Goal: Task Accomplishment & Management: Manage account settings

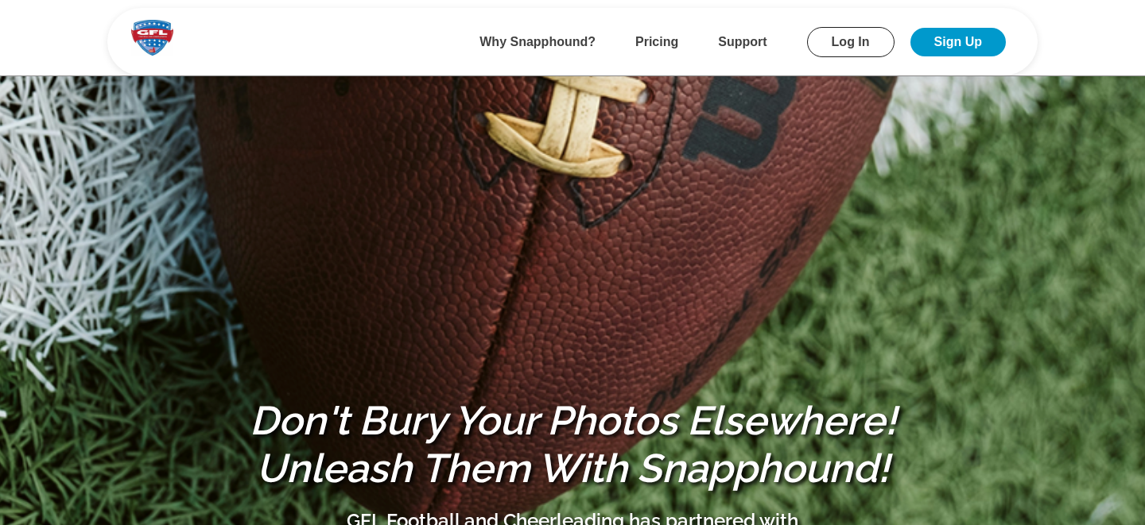
click at [859, 41] on link "Log In" at bounding box center [850, 42] width 87 height 30
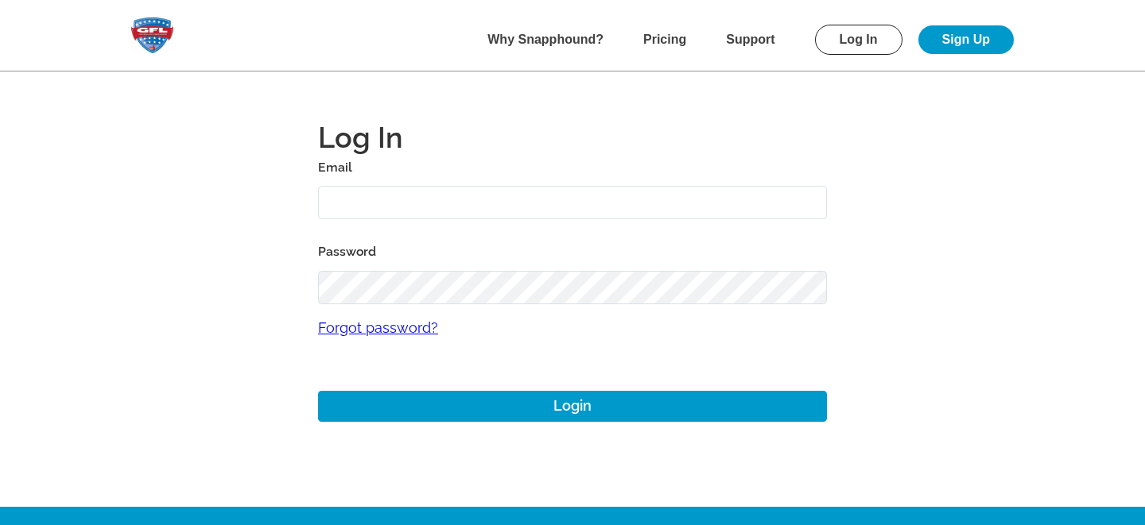
click at [359, 203] on input "text" at bounding box center [572, 203] width 509 height 34
type input "mike+gfl@snapphound.com"
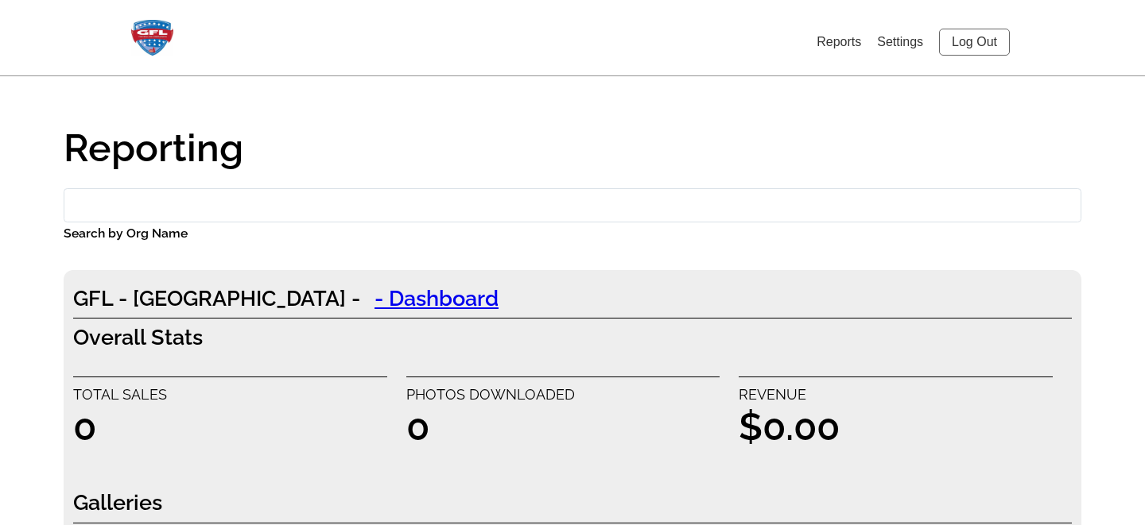
click at [888, 44] on link "Settings" at bounding box center [900, 42] width 46 height 14
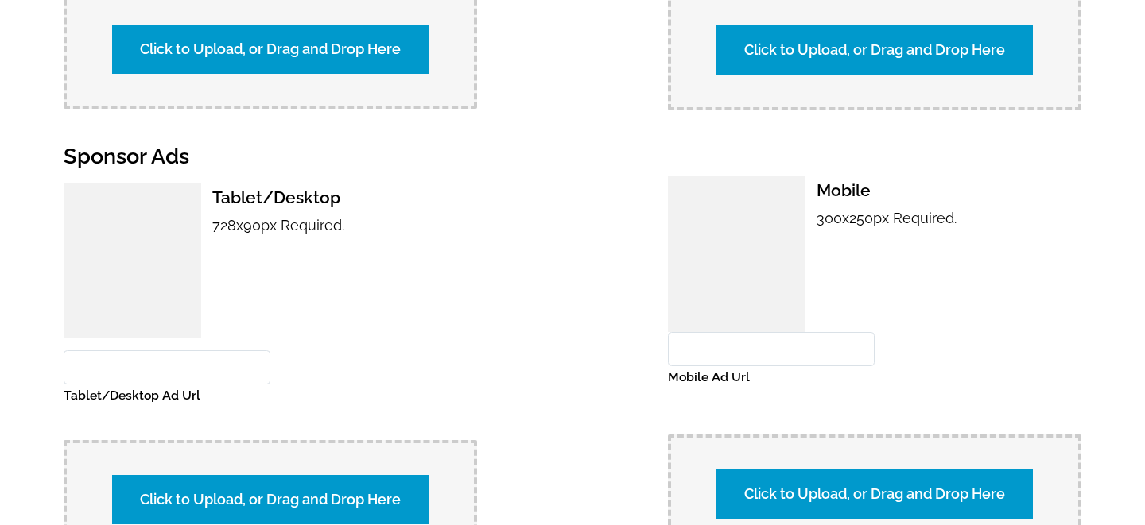
scroll to position [1645, 0]
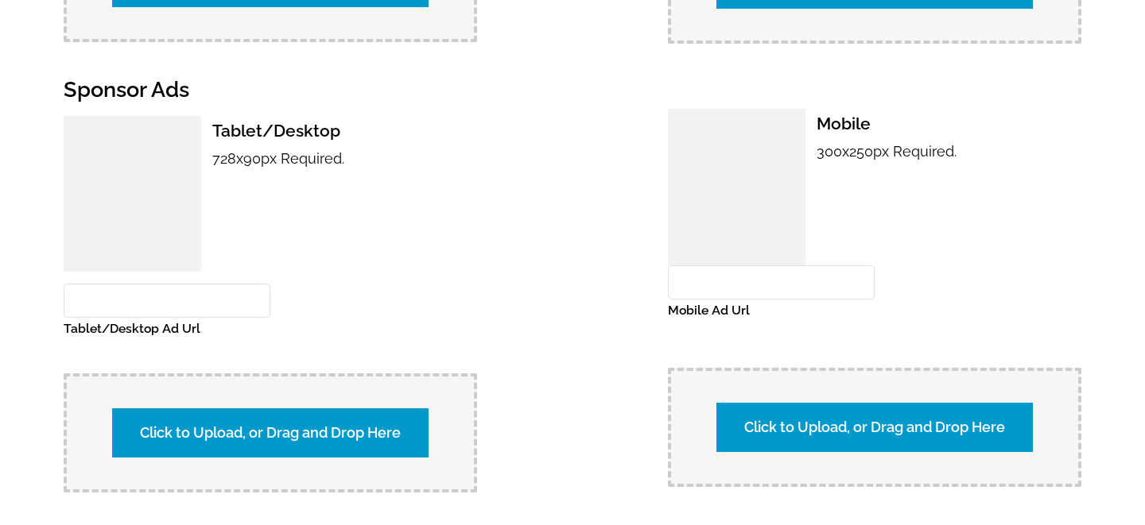
click at [237, 432] on label "Click to Upload, or Drag and Drop Here" at bounding box center [270, 433] width 316 height 49
click at [401, 432] on input "Click to Upload, or Drag and Drop Here" at bounding box center [549, 431] width 297 height 21
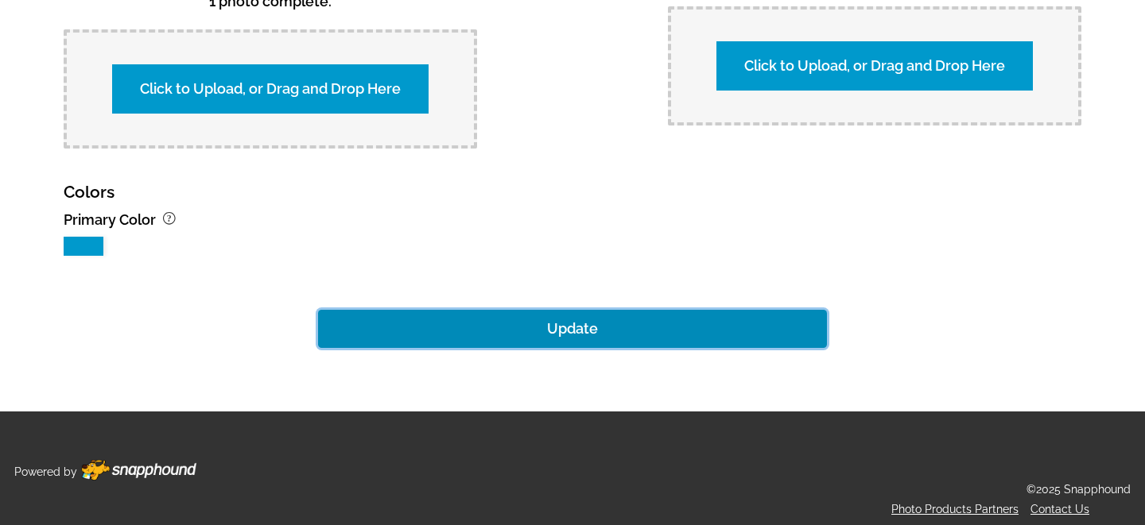
click at [525, 315] on button "Update" at bounding box center [572, 329] width 509 height 38
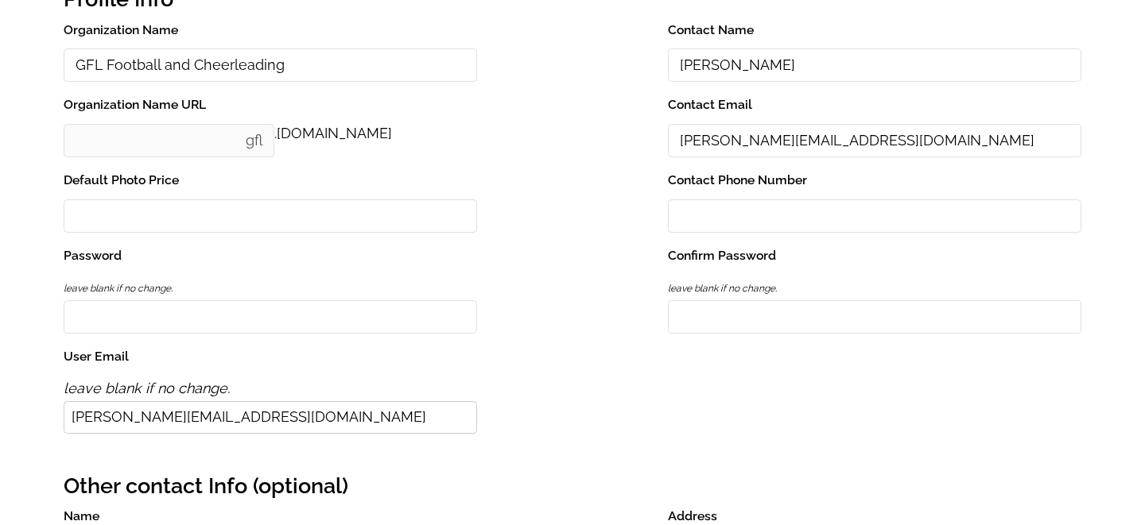
scroll to position [0, 0]
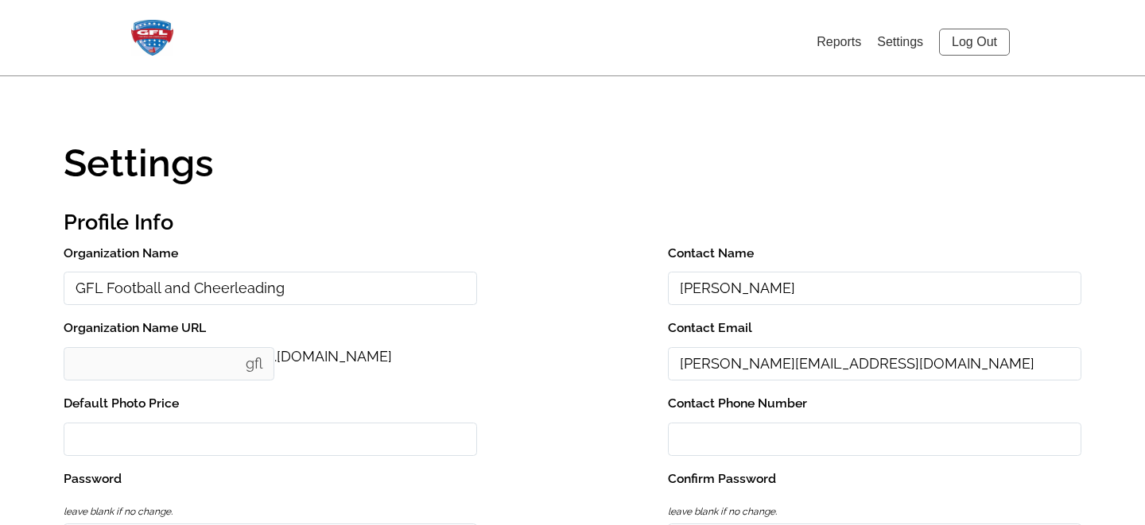
click at [978, 44] on link "Log Out" at bounding box center [974, 42] width 71 height 27
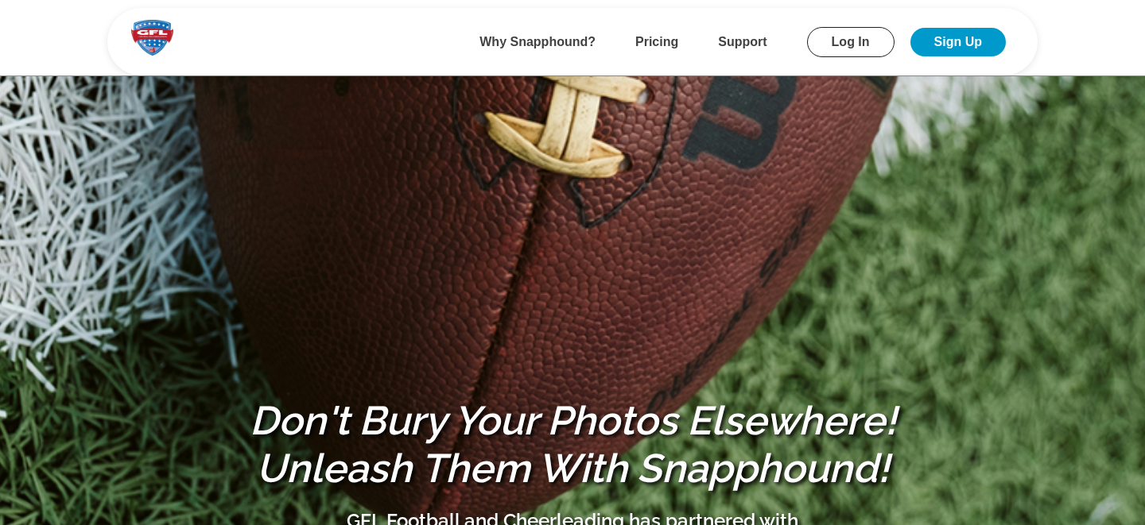
click at [850, 27] on link "Log In" at bounding box center [850, 42] width 87 height 30
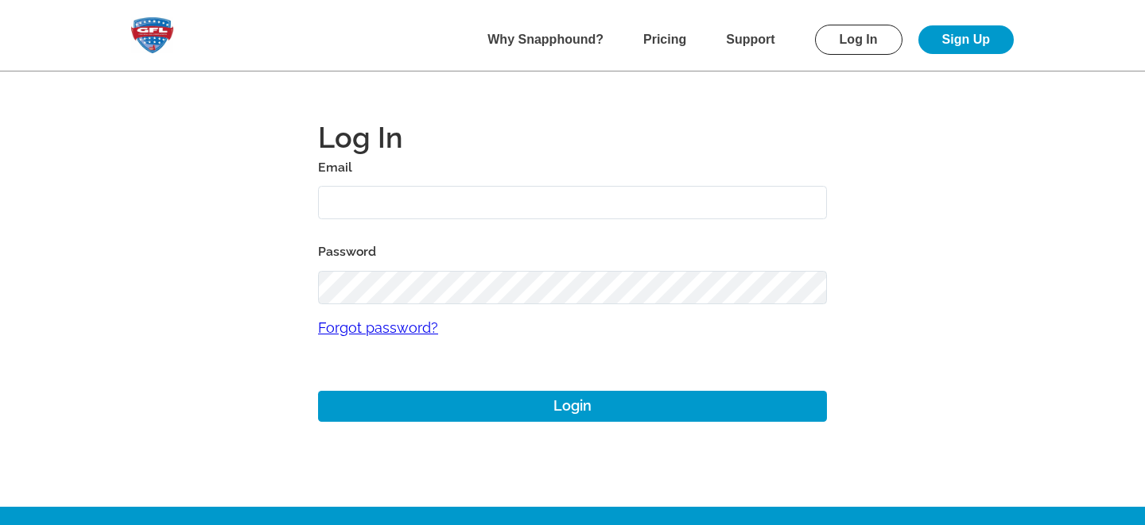
click at [415, 205] on input "text" at bounding box center [572, 203] width 509 height 34
type input "[PERSON_NAME][EMAIL_ADDRESS][DOMAIN_NAME]"
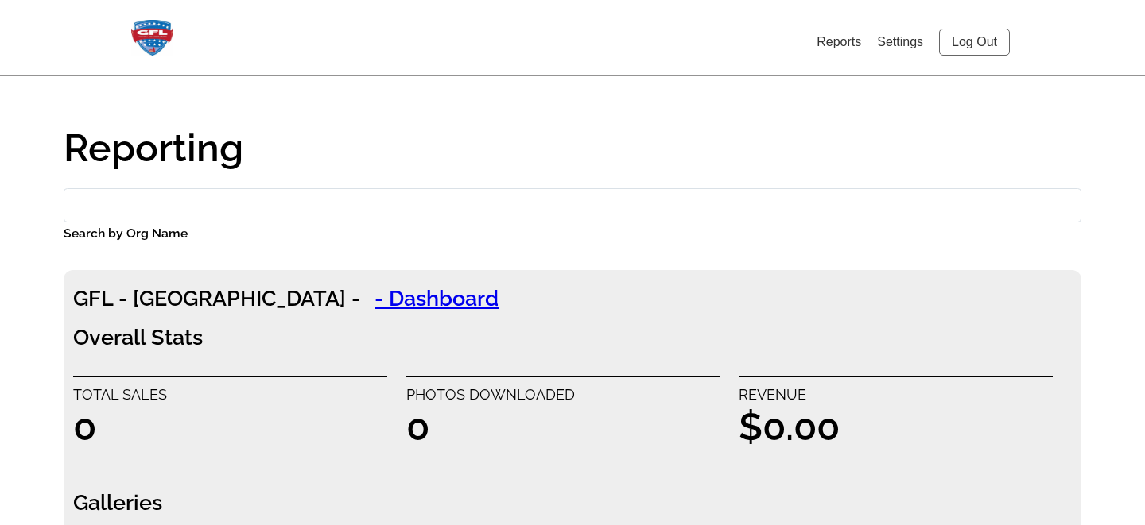
click at [894, 45] on link "Settings" at bounding box center [900, 42] width 46 height 14
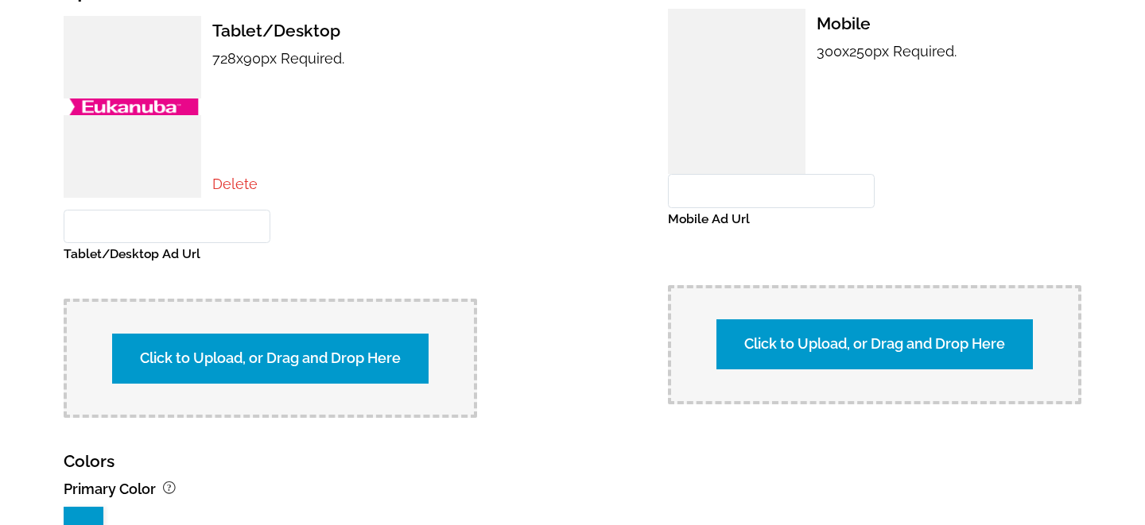
scroll to position [1761, 0]
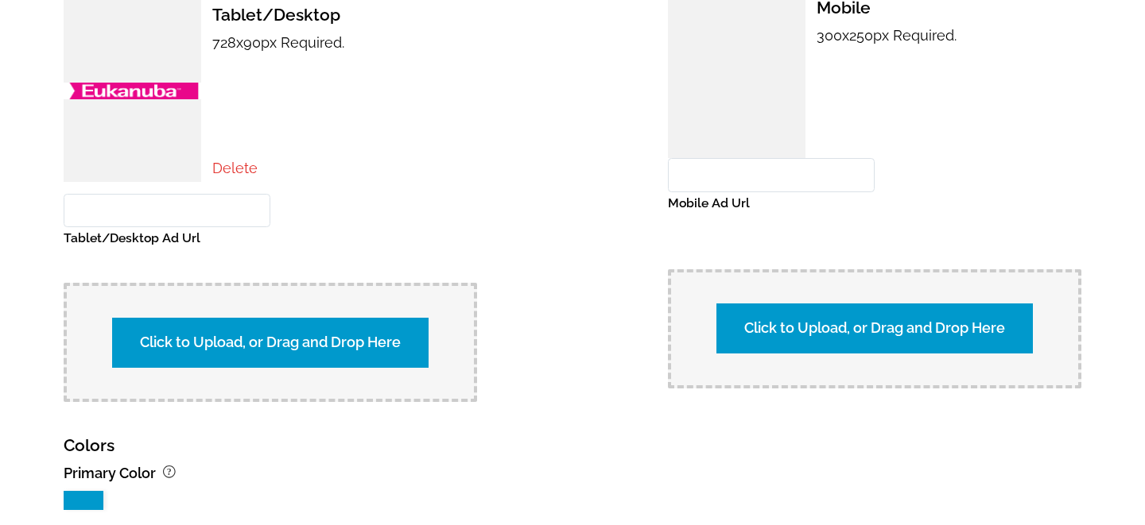
click at [236, 336] on label "Click to Upload, or Drag and Drop Here" at bounding box center [270, 342] width 316 height 49
click at [401, 336] on input "Click to Upload, or Drag and Drop Here" at bounding box center [549, 340] width 297 height 21
click at [161, 211] on input "Tablet/Desktop Ad Url" at bounding box center [167, 211] width 207 height 34
paste input "[URL][DOMAIN_NAME]"
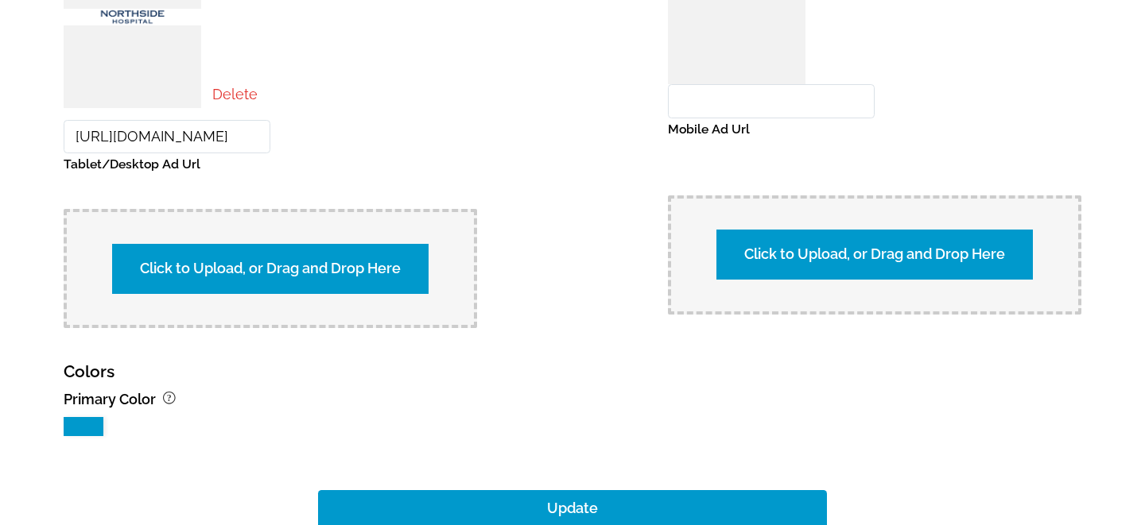
scroll to position [1839, 0]
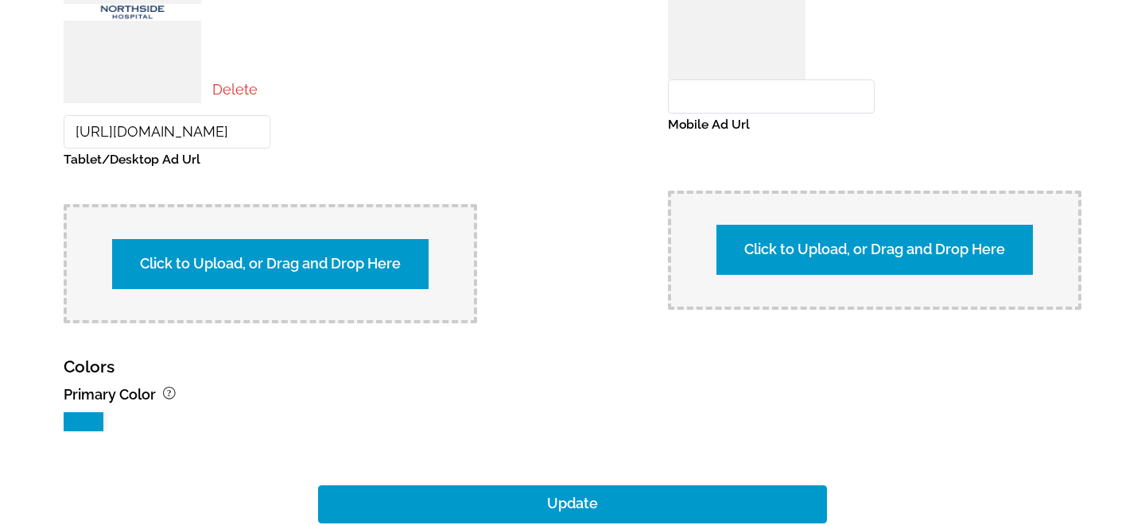
type input "[URL][DOMAIN_NAME]"
click at [436, 122] on div "Tablet/Desktop 728x90px Required. Delete [URL][DOMAIN_NAME] Tablet/Desktop Ad U…" at bounding box center [270, 122] width 413 height 402
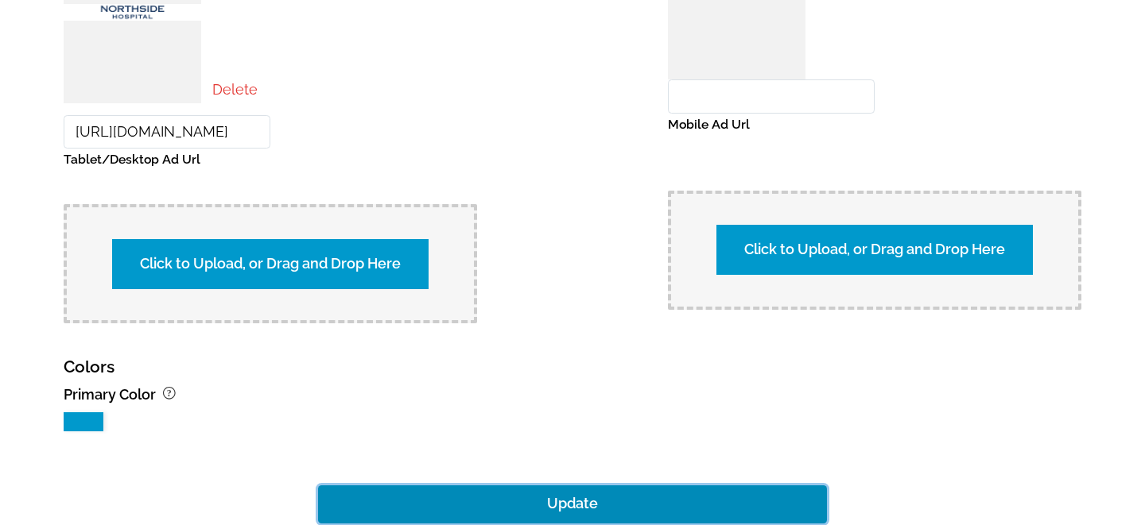
click at [579, 502] on button "Update" at bounding box center [572, 505] width 509 height 38
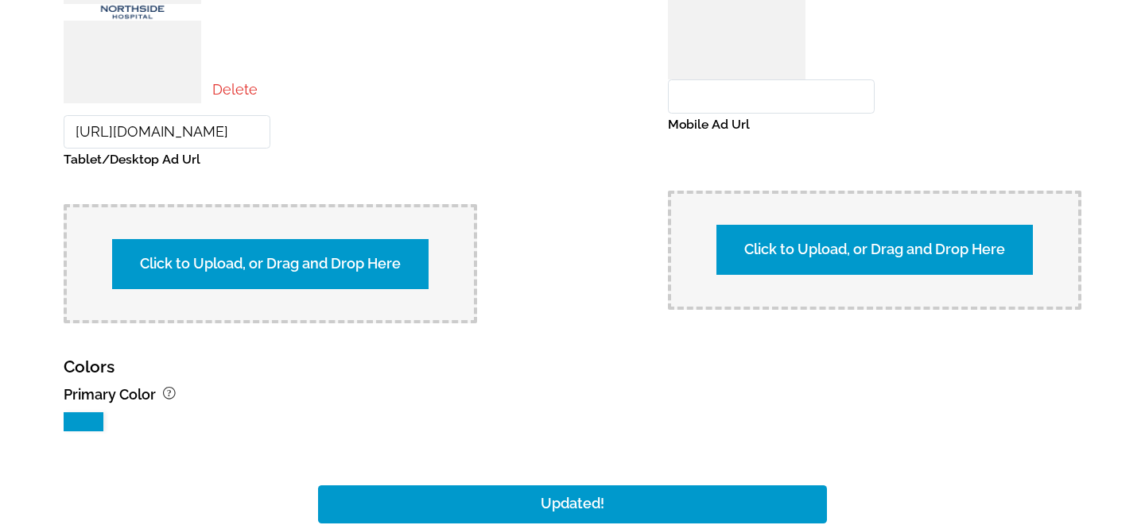
click at [174, 137] on input "[URL][DOMAIN_NAME]" at bounding box center [167, 132] width 207 height 34
click at [174, 137] on input "https://www.northside.com/" at bounding box center [167, 132] width 207 height 34
click at [707, 95] on input "Mobile Ad Url" at bounding box center [771, 96] width 207 height 34
paste input "https://www.northside.com/"
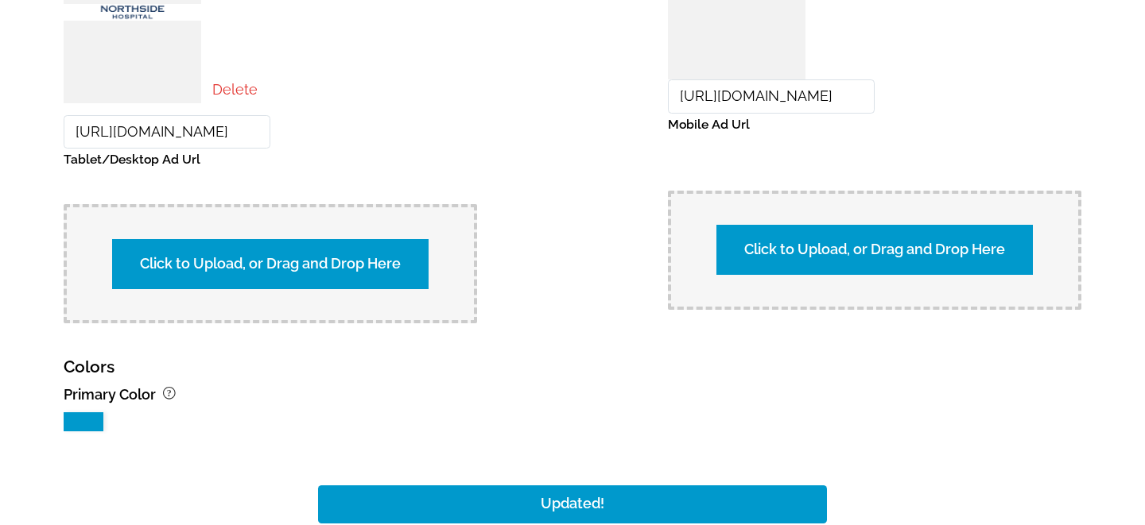
scroll to position [0, 5]
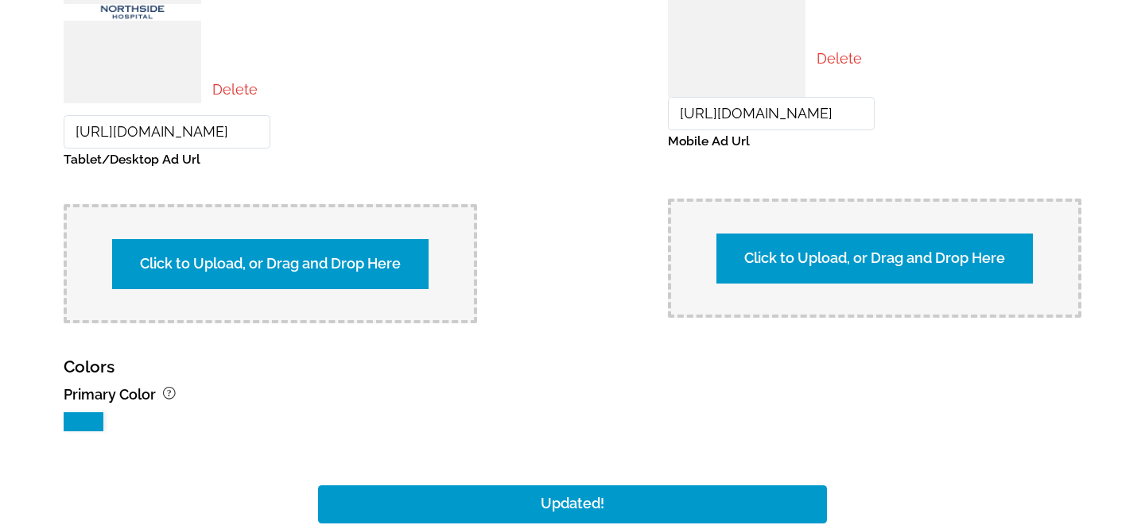
type input "https://www.northside.com/"
click at [608, 146] on div "Tablet/Desktop 728x90px Required. Delete https://www.northside.com/ Tablet/Desk…" at bounding box center [573, 122] width 1018 height 417
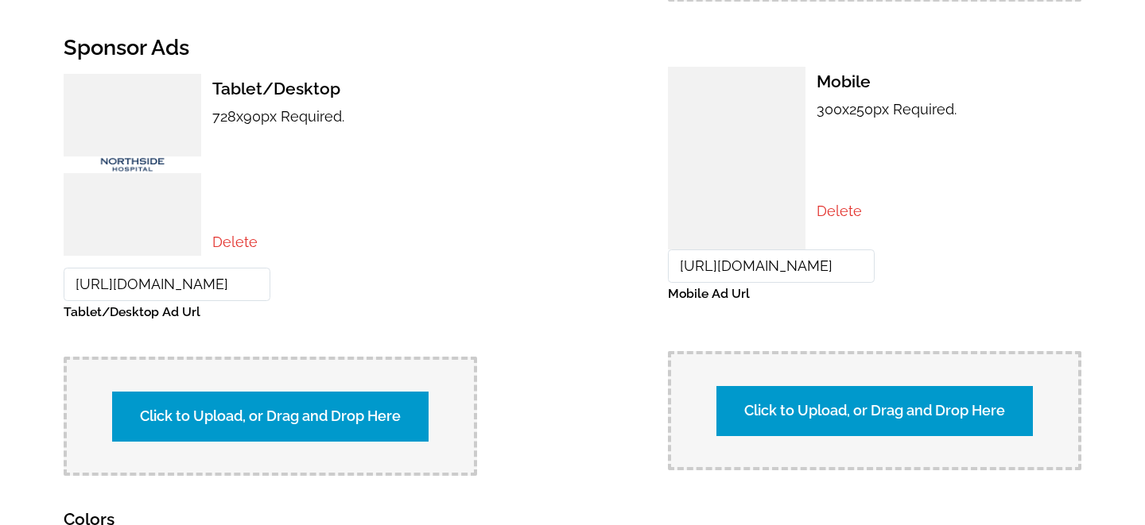
scroll to position [1624, 0]
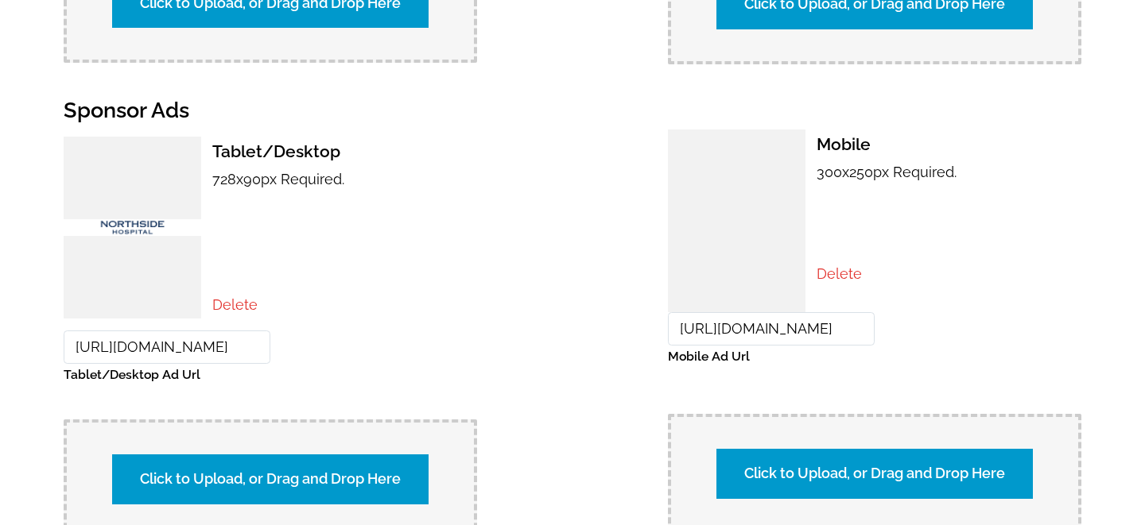
click at [820, 478] on label "Click to Upload, or Drag and Drop Here" at bounding box center [874, 473] width 316 height 49
click at [1005, 478] on input "Click to Upload, or Drag and Drop Here" at bounding box center [1153, 471] width 297 height 21
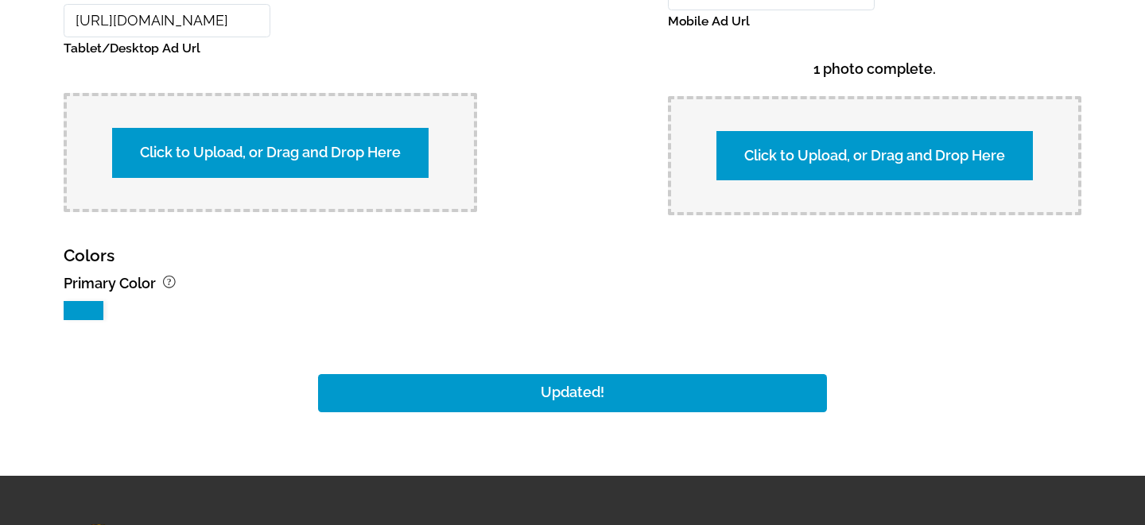
scroll to position [2023, 0]
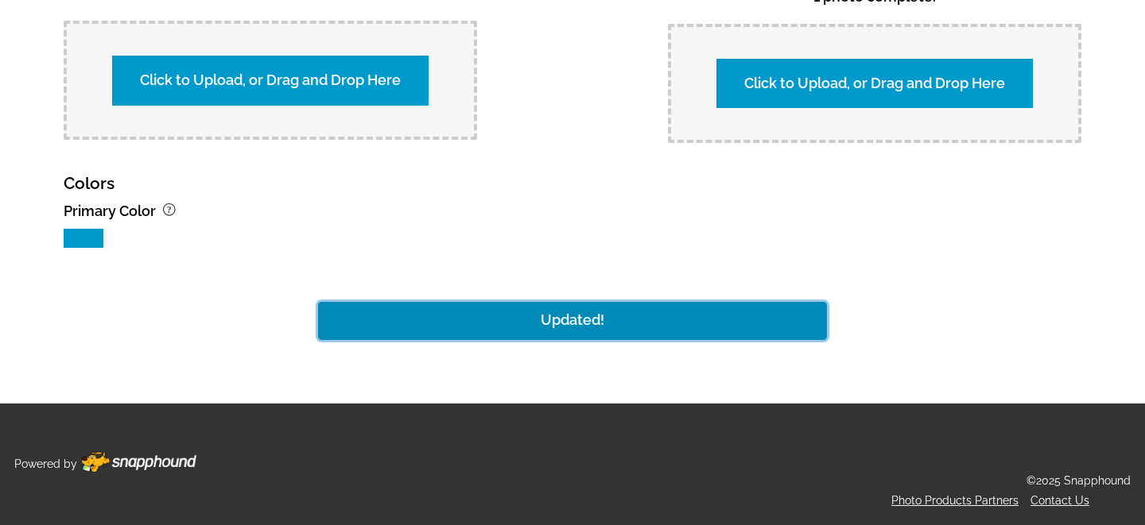
click at [587, 311] on button "Updated!" at bounding box center [572, 321] width 509 height 38
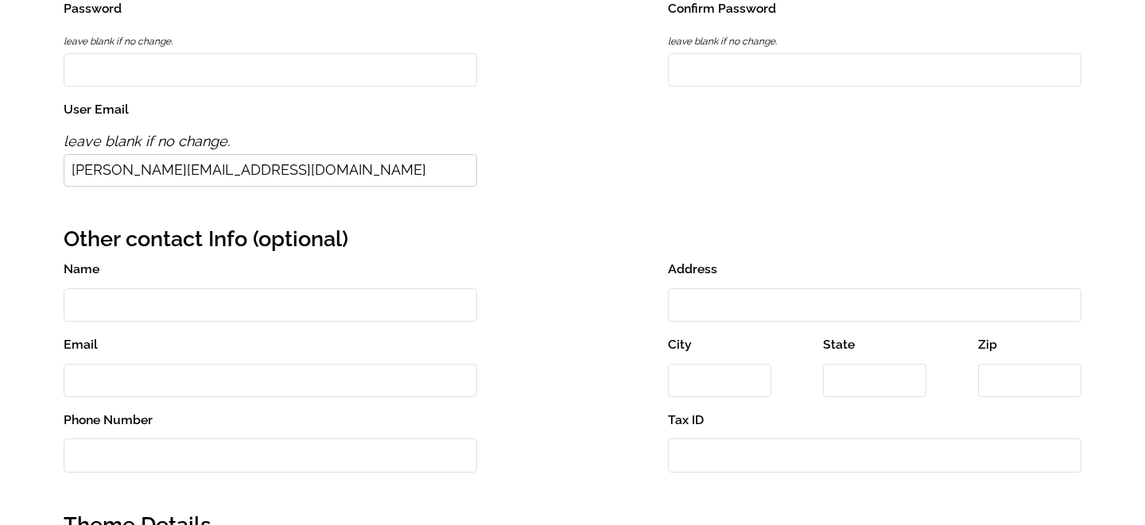
scroll to position [0, 0]
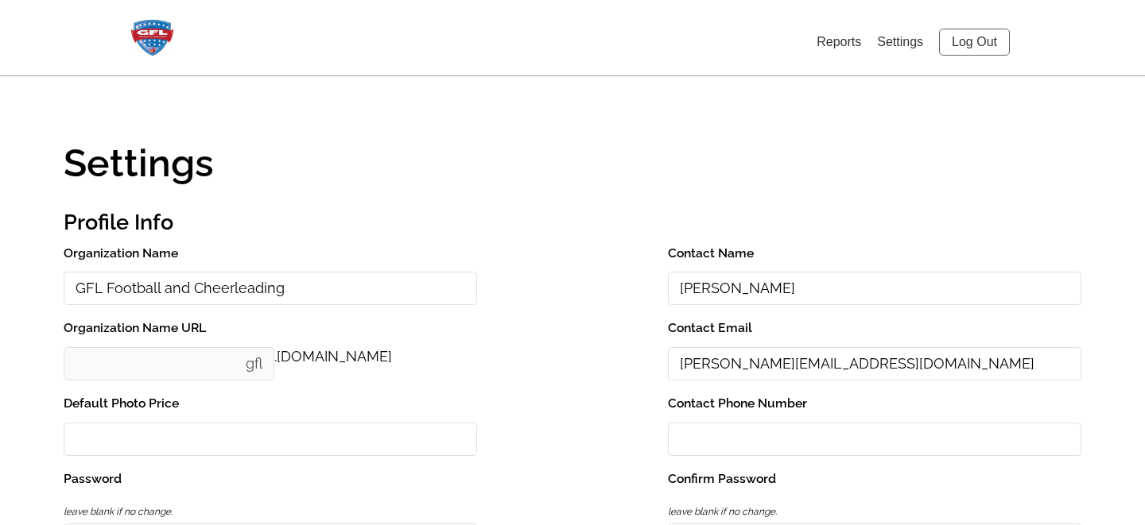
click at [978, 43] on link "Log Out" at bounding box center [974, 42] width 71 height 27
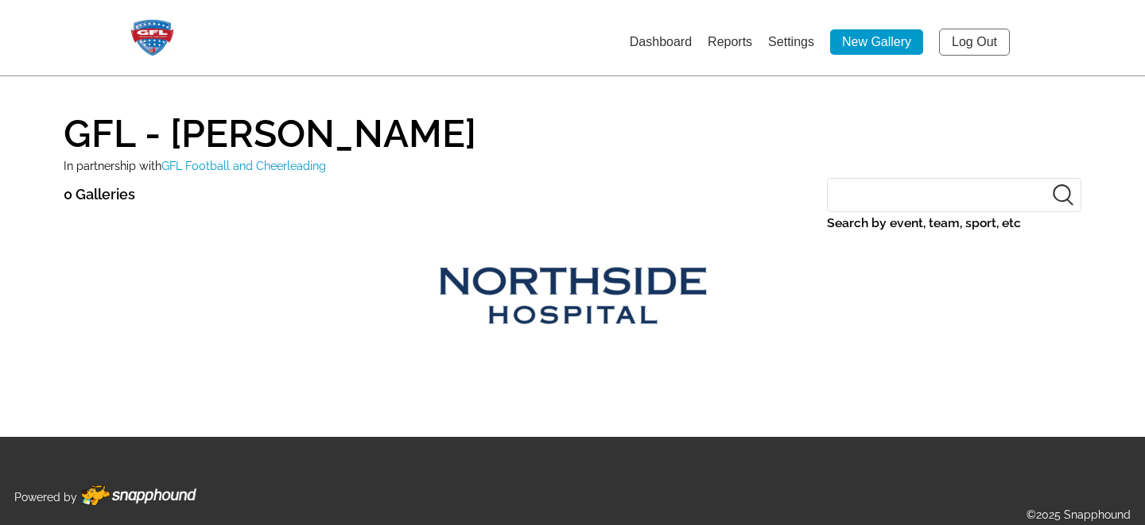
click at [556, 291] on img at bounding box center [572, 297] width 579 height 72
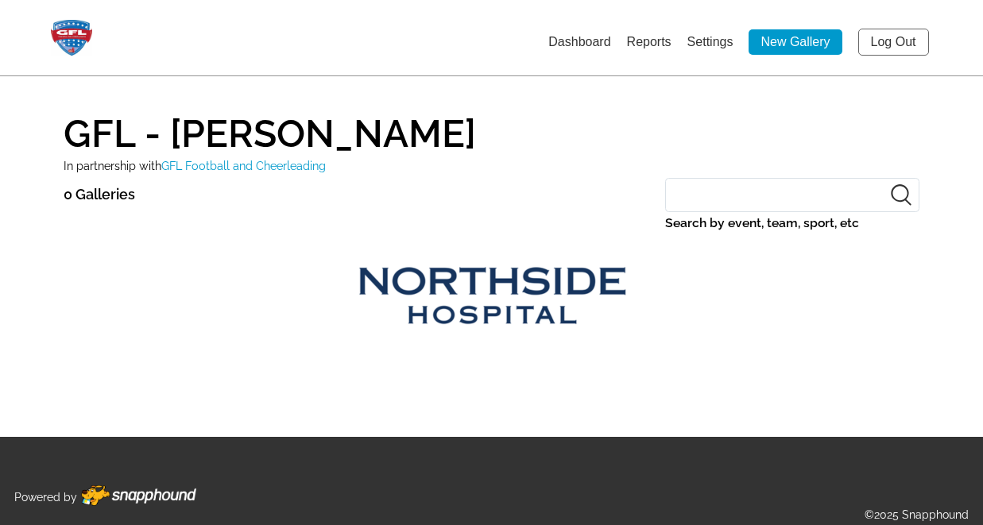
click at [893, 42] on link "Log Out" at bounding box center [894, 42] width 71 height 27
